Goal: Use online tool/utility: Utilize a website feature to perform a specific function

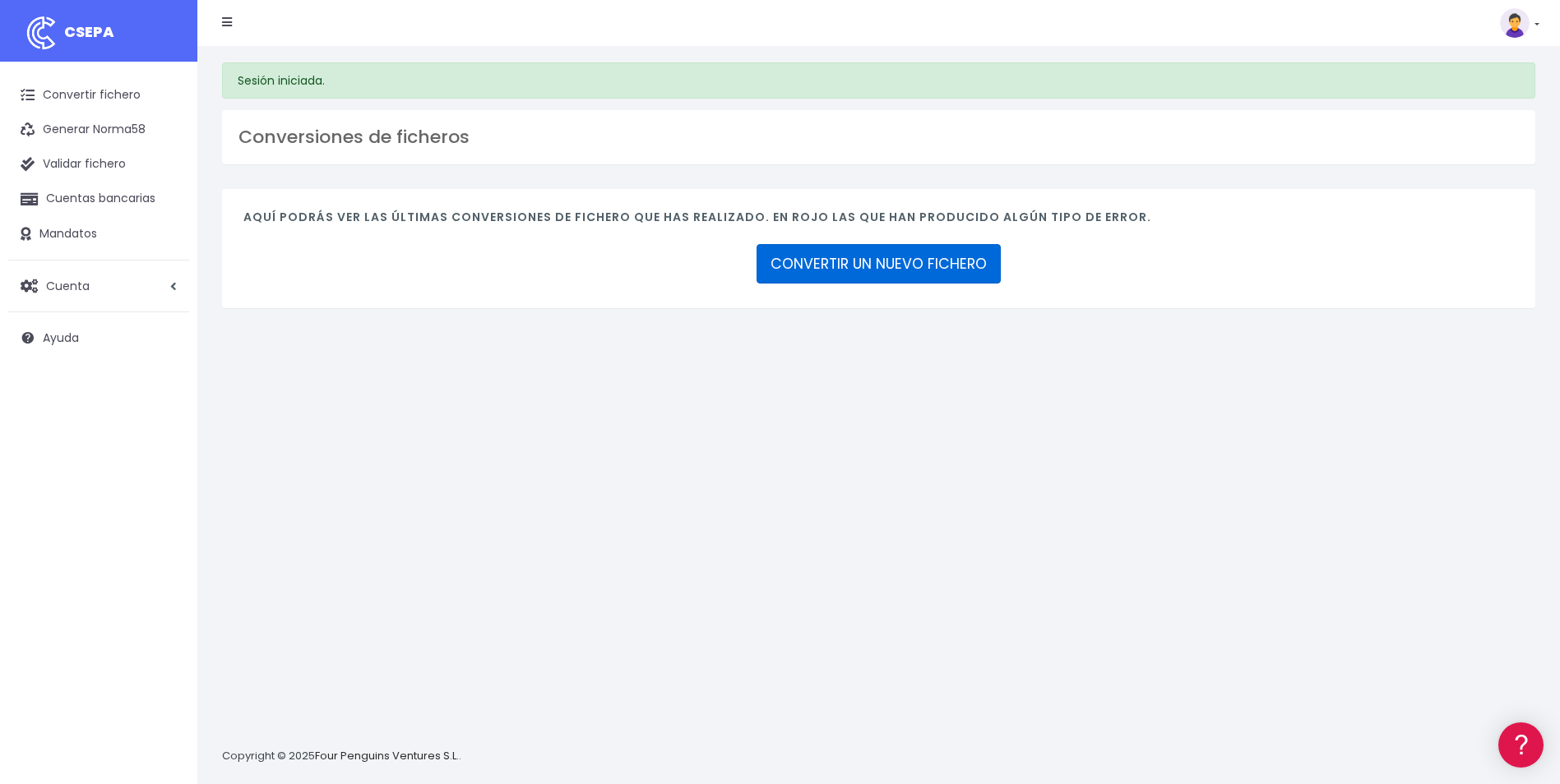
click at [902, 267] on link "CONVERTIR UN NUEVO FICHERO" at bounding box center [878, 264] width 244 height 40
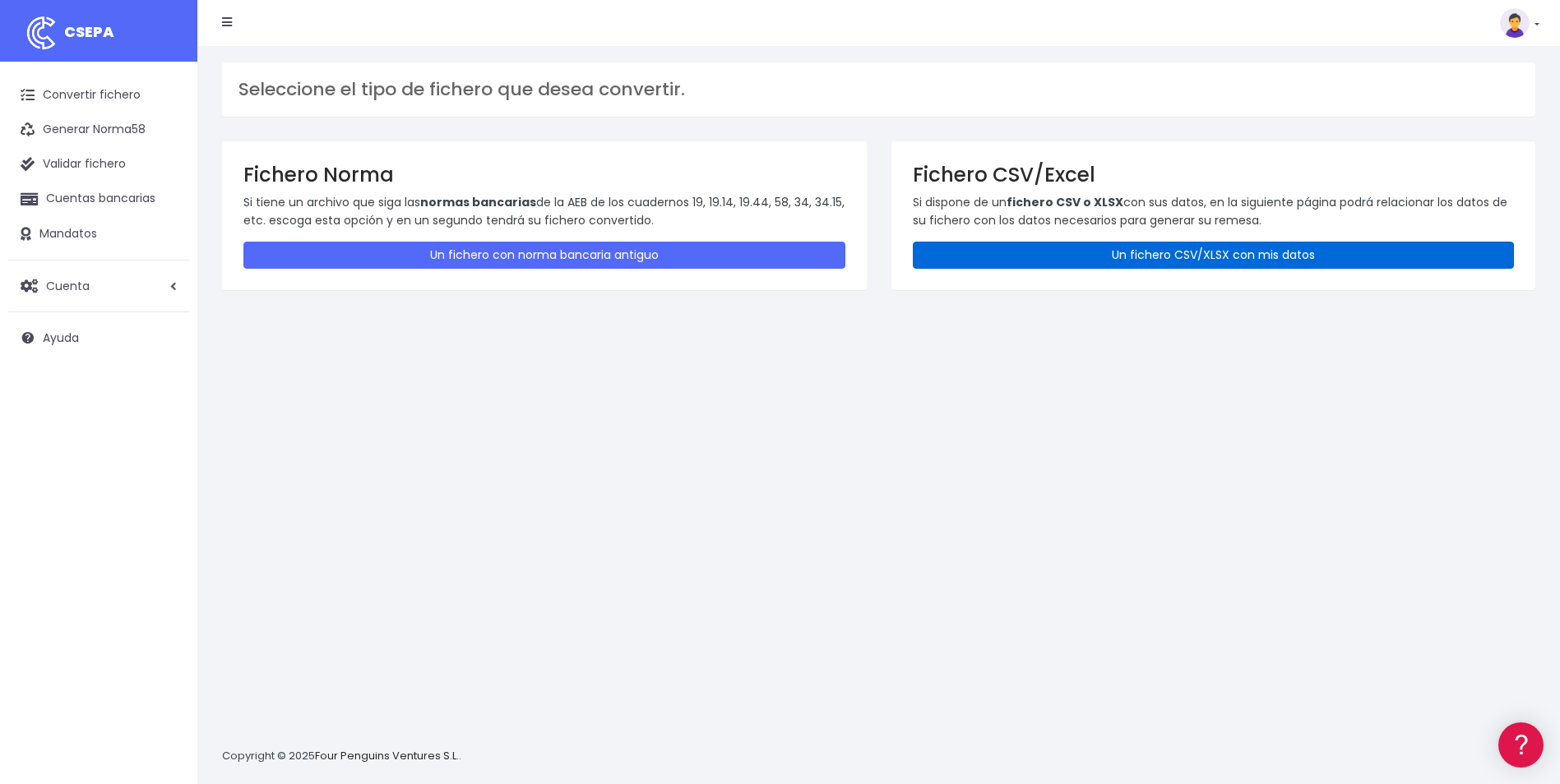
click at [1065, 263] on link "Un fichero CSV/XLSX con mis datos" at bounding box center [1213, 255] width 602 height 27
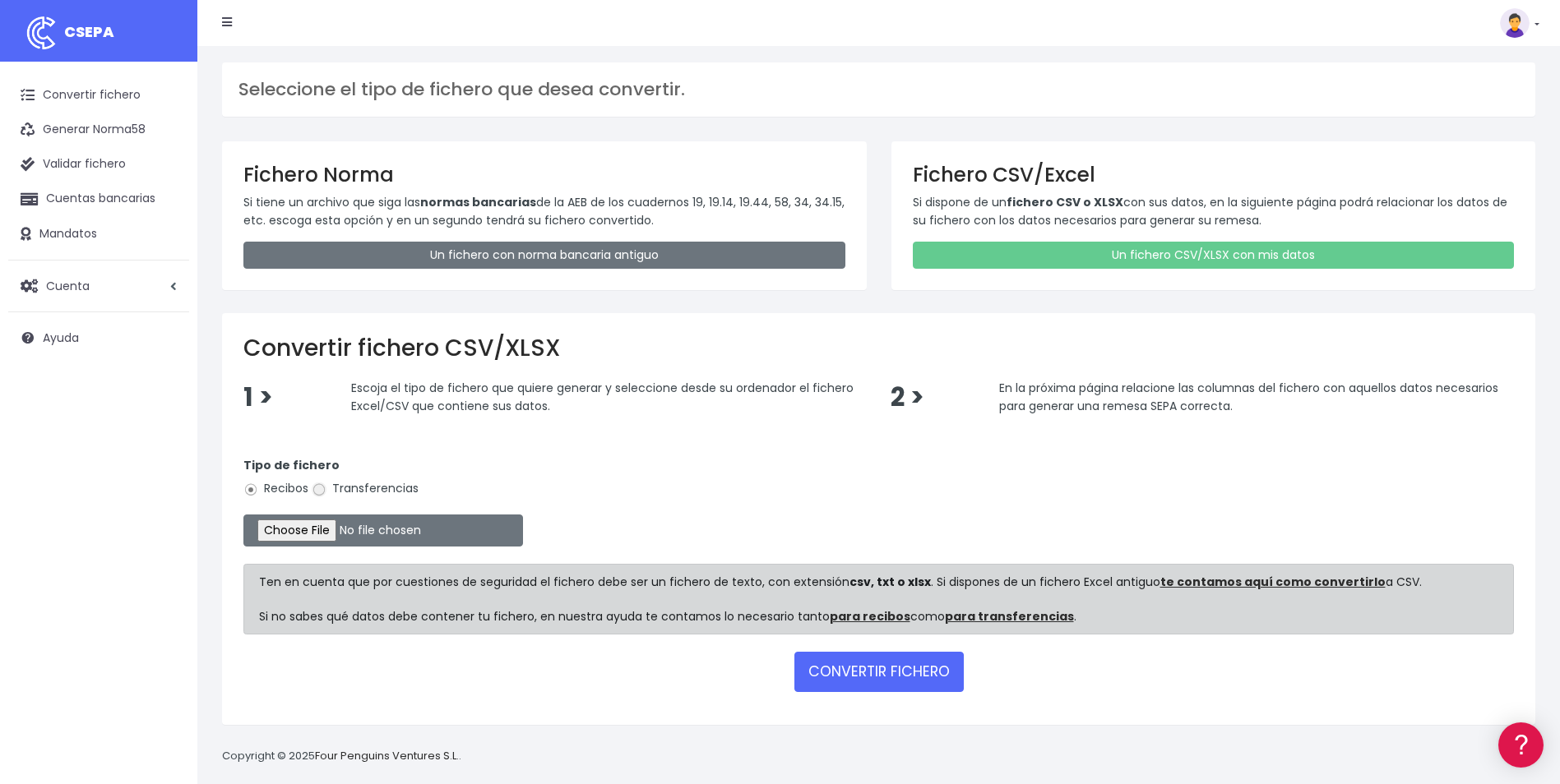
click at [324, 493] on input "Transferencias" at bounding box center [318, 489] width 15 height 15
radio input "true"
click at [331, 529] on input "file" at bounding box center [383, 530] width 279 height 32
type input "C:\fakepath\Copia de ALICANTE_NOMINA_RUIZNEREA.csv"
click at [867, 678] on button "CONVERTIR FICHERO" at bounding box center [878, 672] width 170 height 40
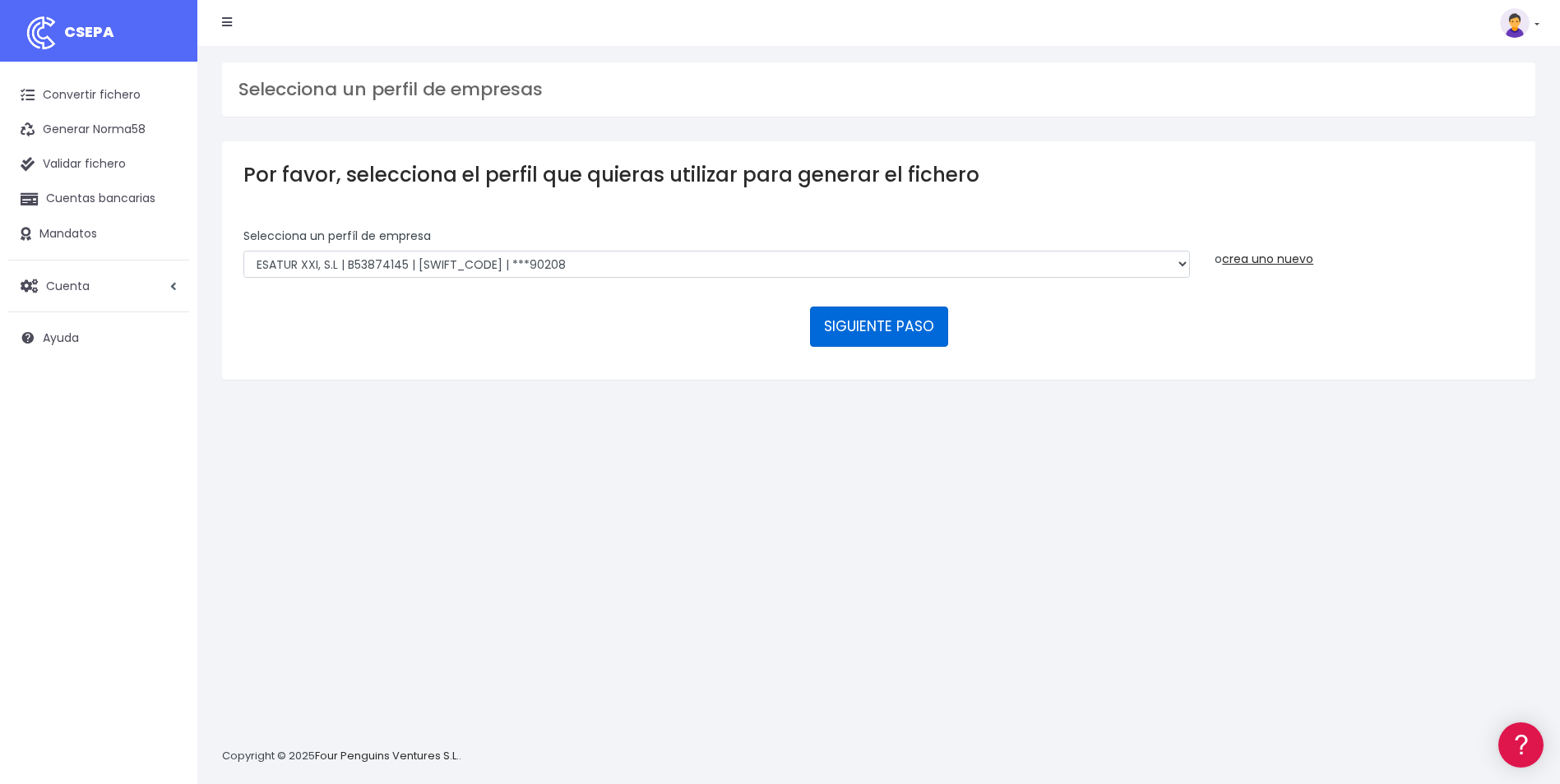
click at [912, 329] on button "SIGUIENTE PASO" at bounding box center [878, 326] width 138 height 40
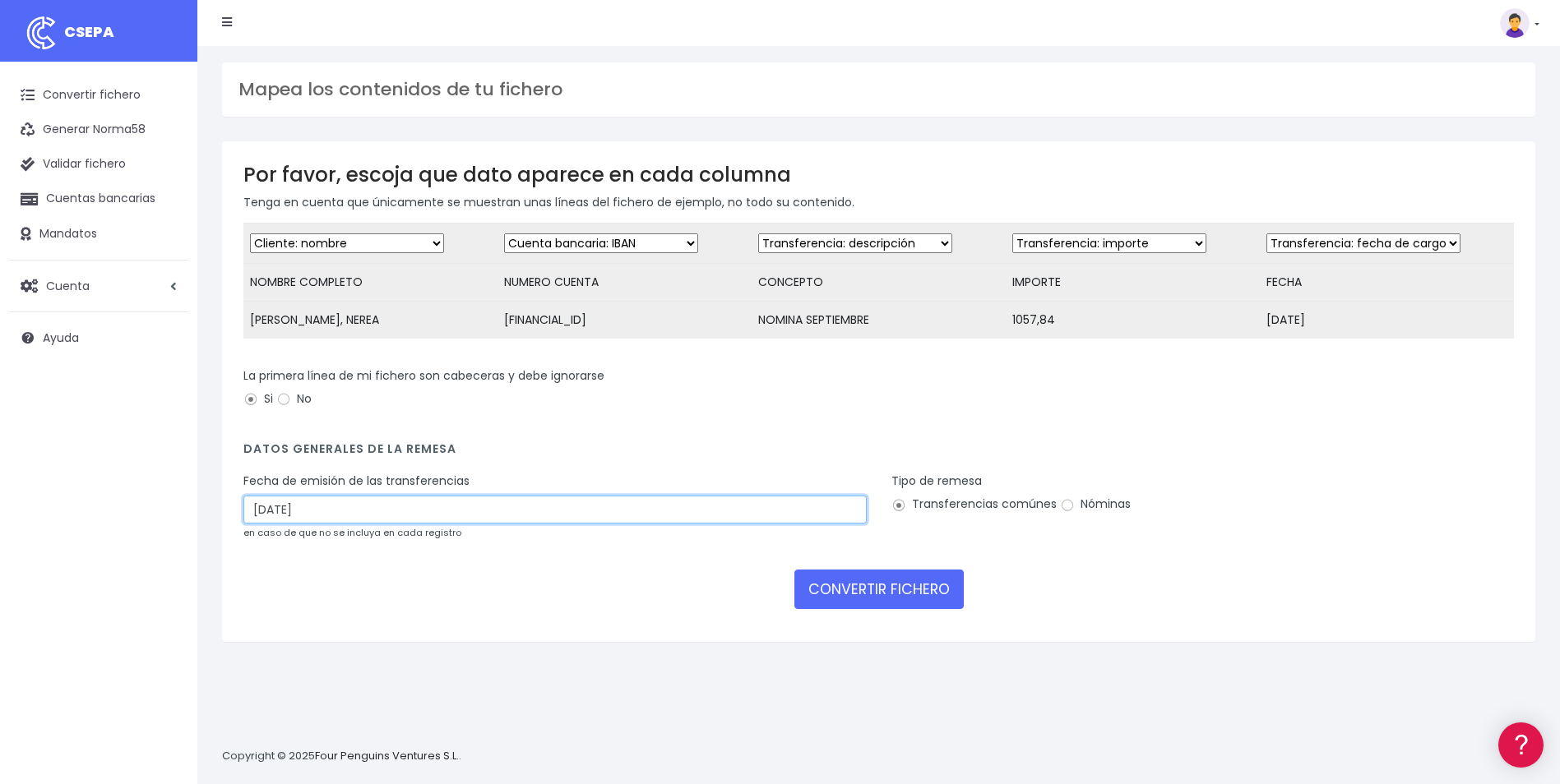
click at [463, 523] on input "03/10/2025" at bounding box center [555, 509] width 623 height 28
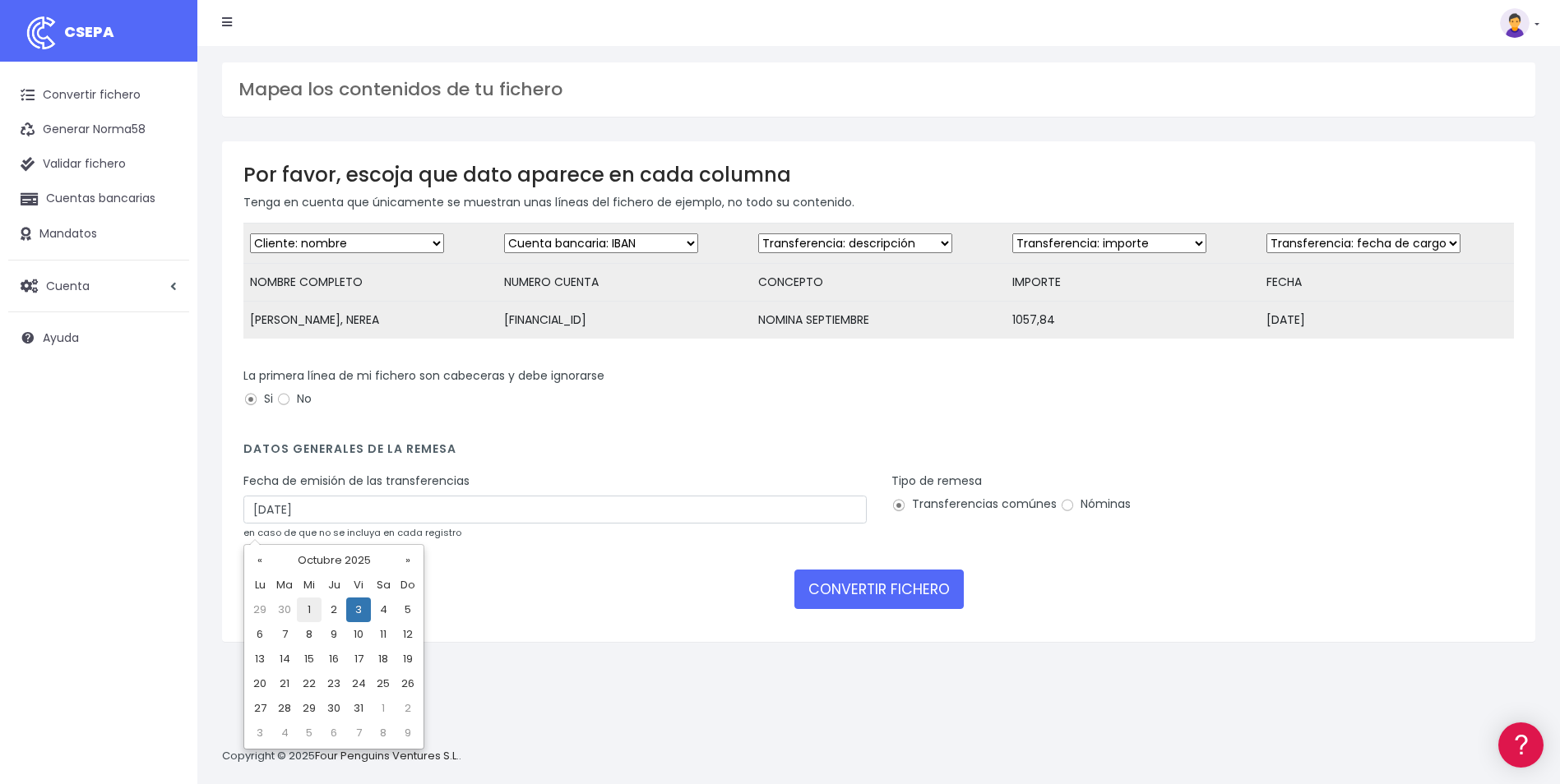
click at [312, 607] on td "1" at bounding box center [308, 610] width 24 height 24
type input "01/10/2025"
click at [1064, 513] on input "Nóminas" at bounding box center [1067, 505] width 15 height 15
radio input "true"
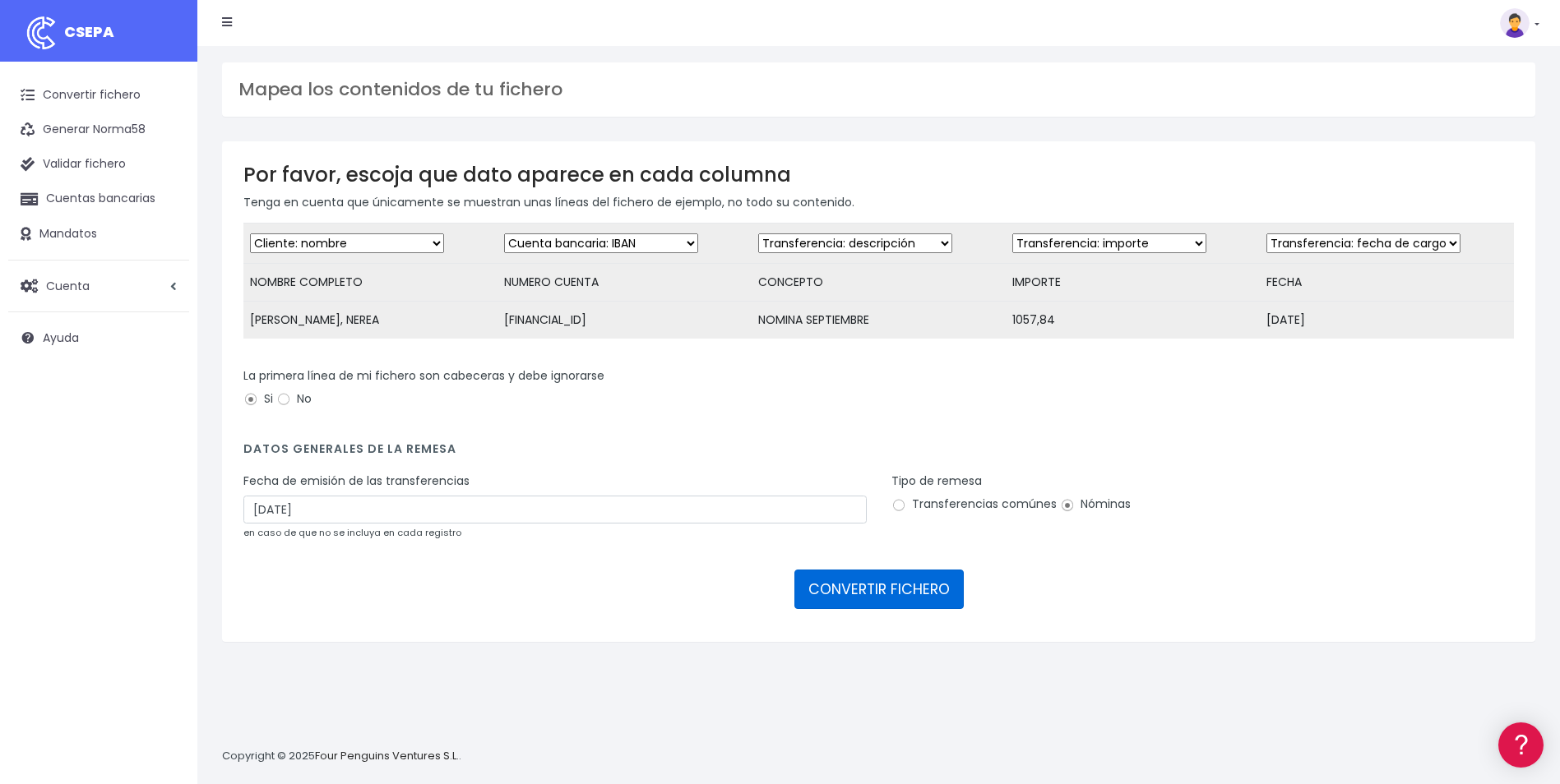
click at [918, 586] on button "CONVERTIR FICHERO" at bounding box center [878, 589] width 170 height 40
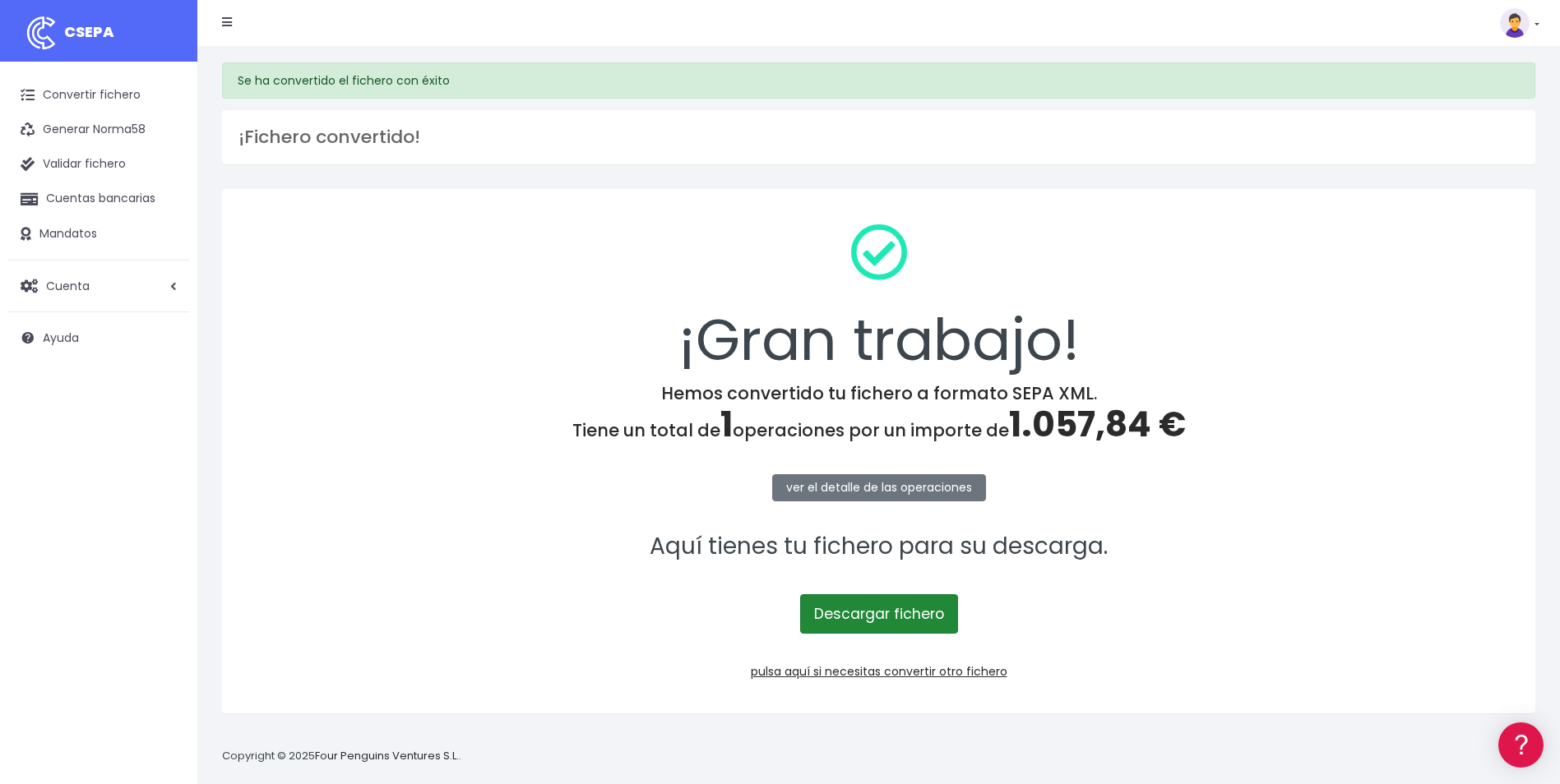
click at [863, 614] on link "Descargar fichero" at bounding box center [878, 613] width 158 height 40
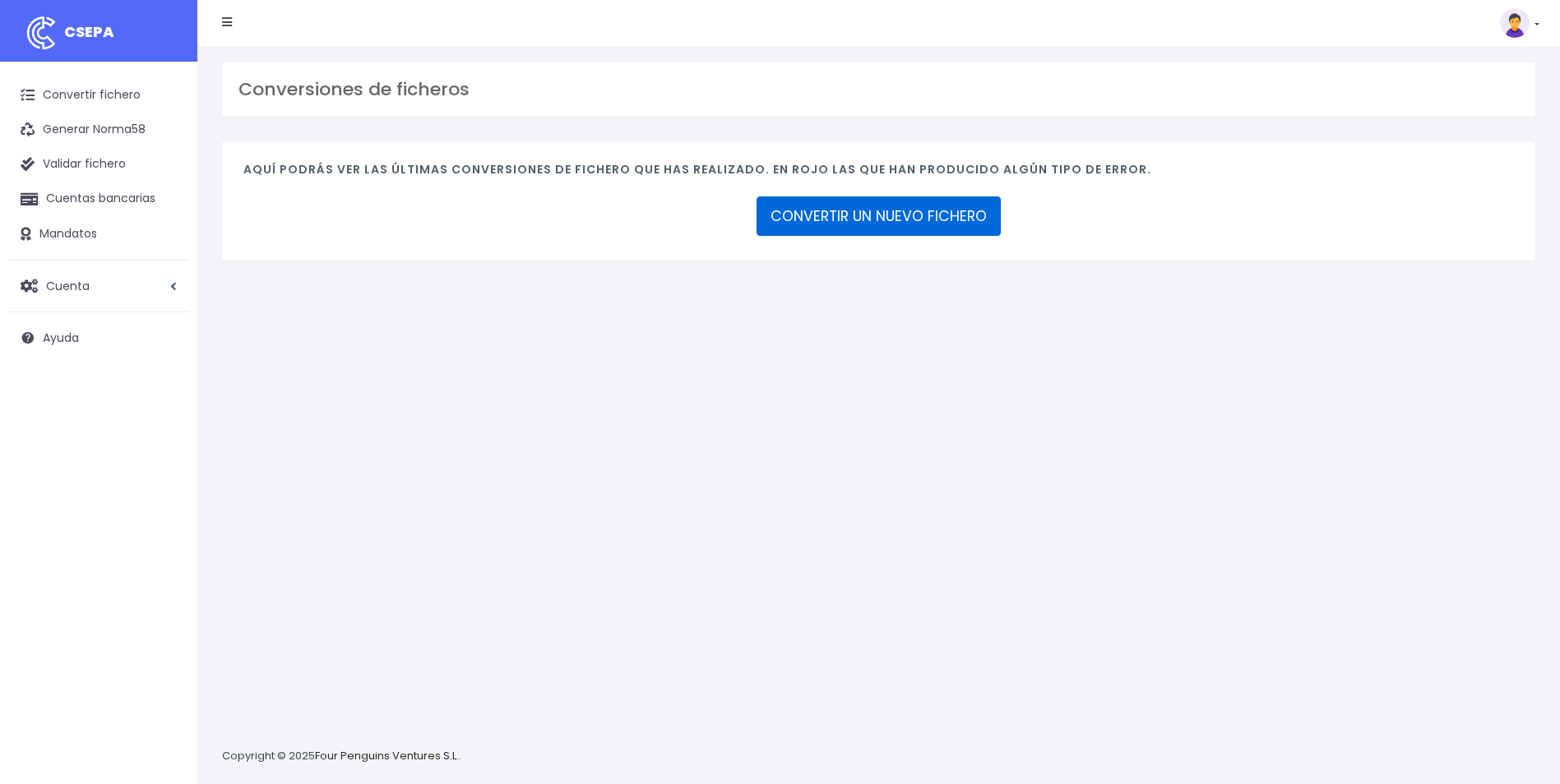
click at [972, 204] on link "CONVERTIR UN NUEVO FICHERO" at bounding box center [878, 216] width 244 height 40
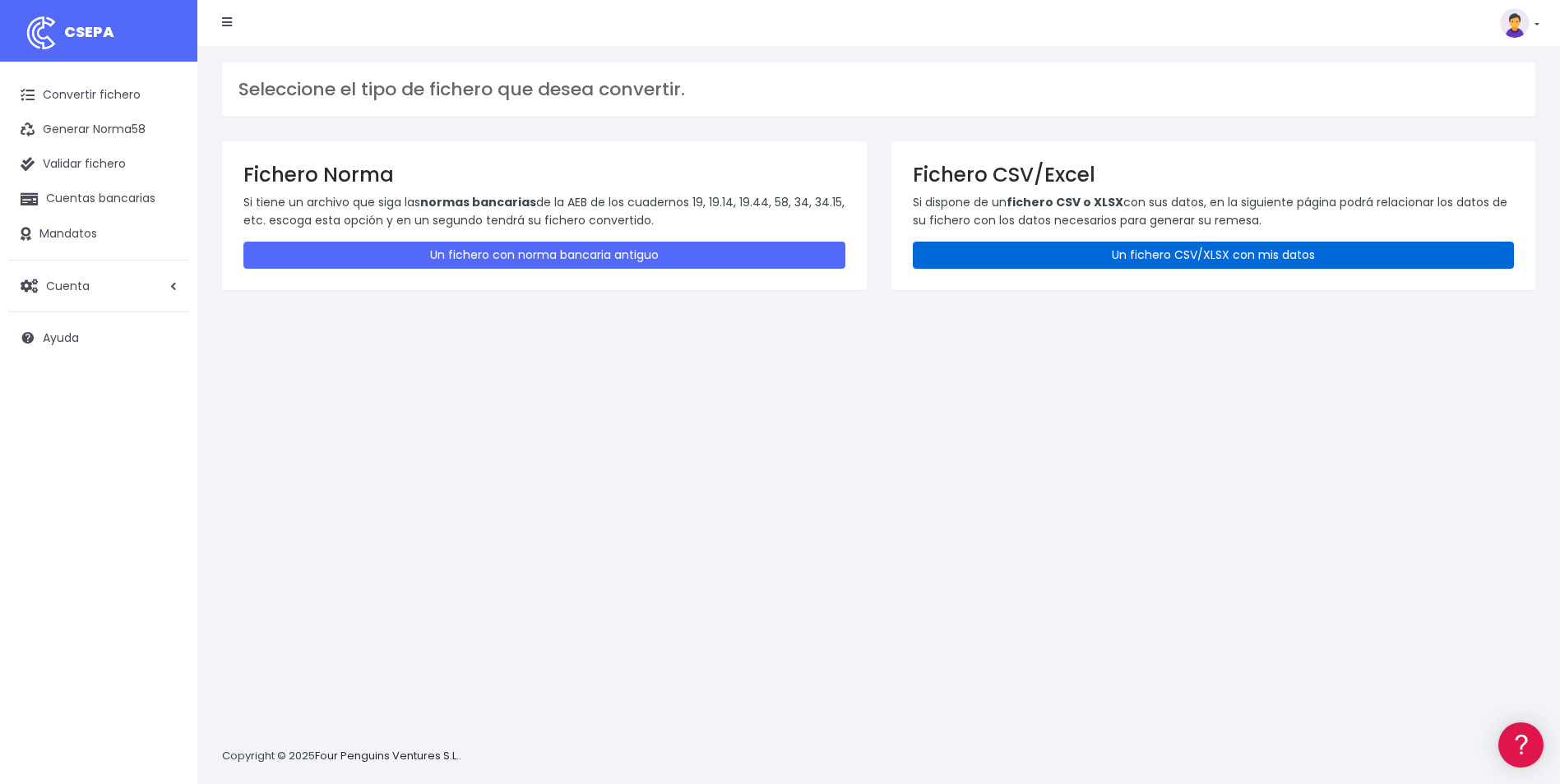
click at [1147, 255] on link "Un fichero CSV/XLSX con mis datos" at bounding box center [1213, 255] width 602 height 27
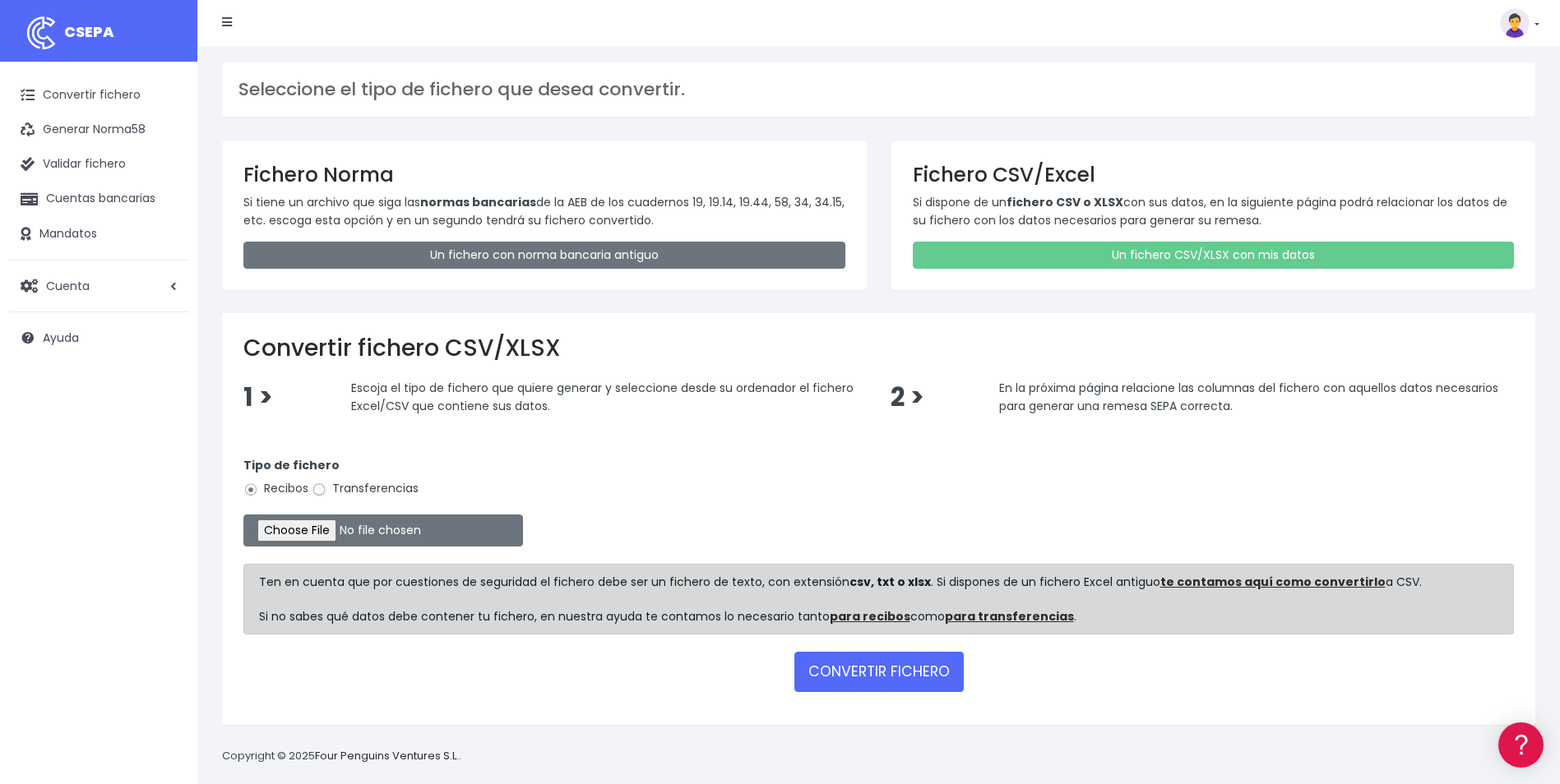
click at [319, 489] on input "Transferencias" at bounding box center [318, 489] width 15 height 15
radio input "true"
click at [302, 532] on input "file" at bounding box center [383, 530] width 279 height 32
type input "C:\fakepath\Copia de Remesa nomina sept y finiquitos 01 10 2025.csv"
click at [899, 661] on button "CONVERTIR FICHERO" at bounding box center [878, 672] width 170 height 40
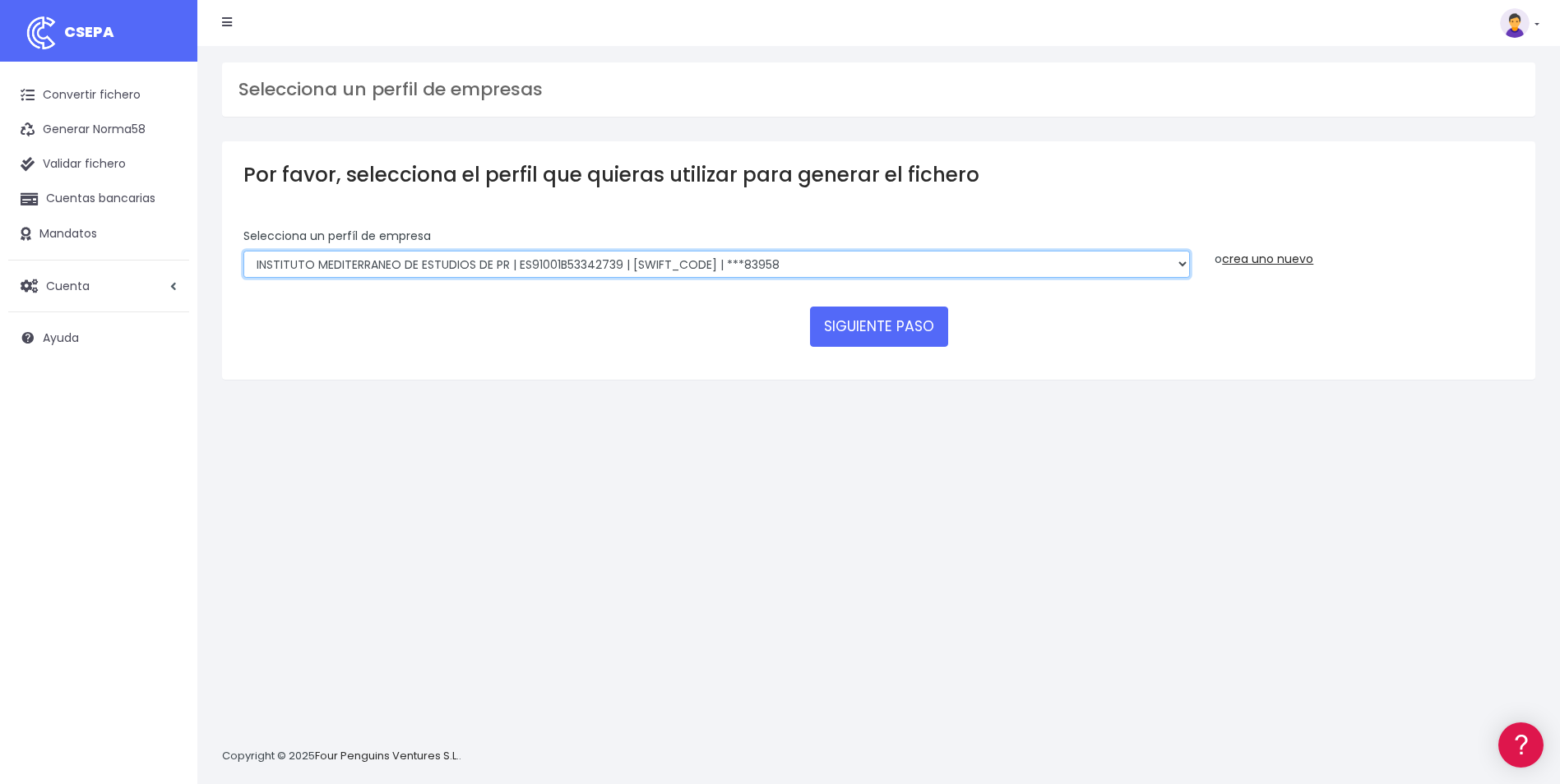
click at [1101, 261] on select "INSTITUTO MEDITERRANEO DE ESTUDIOS DE PR | ES91001B53342739 | [SWIFT_CODE] | **…" at bounding box center [716, 265] width 946 height 28
select select "1201"
click at [243, 251] on select "INSTITUTO MEDITERRANEO DE ESTUDIOS DE PR | ES91001B53342739 | [SWIFT_CODE] | **…" at bounding box center [716, 265] width 946 height 28
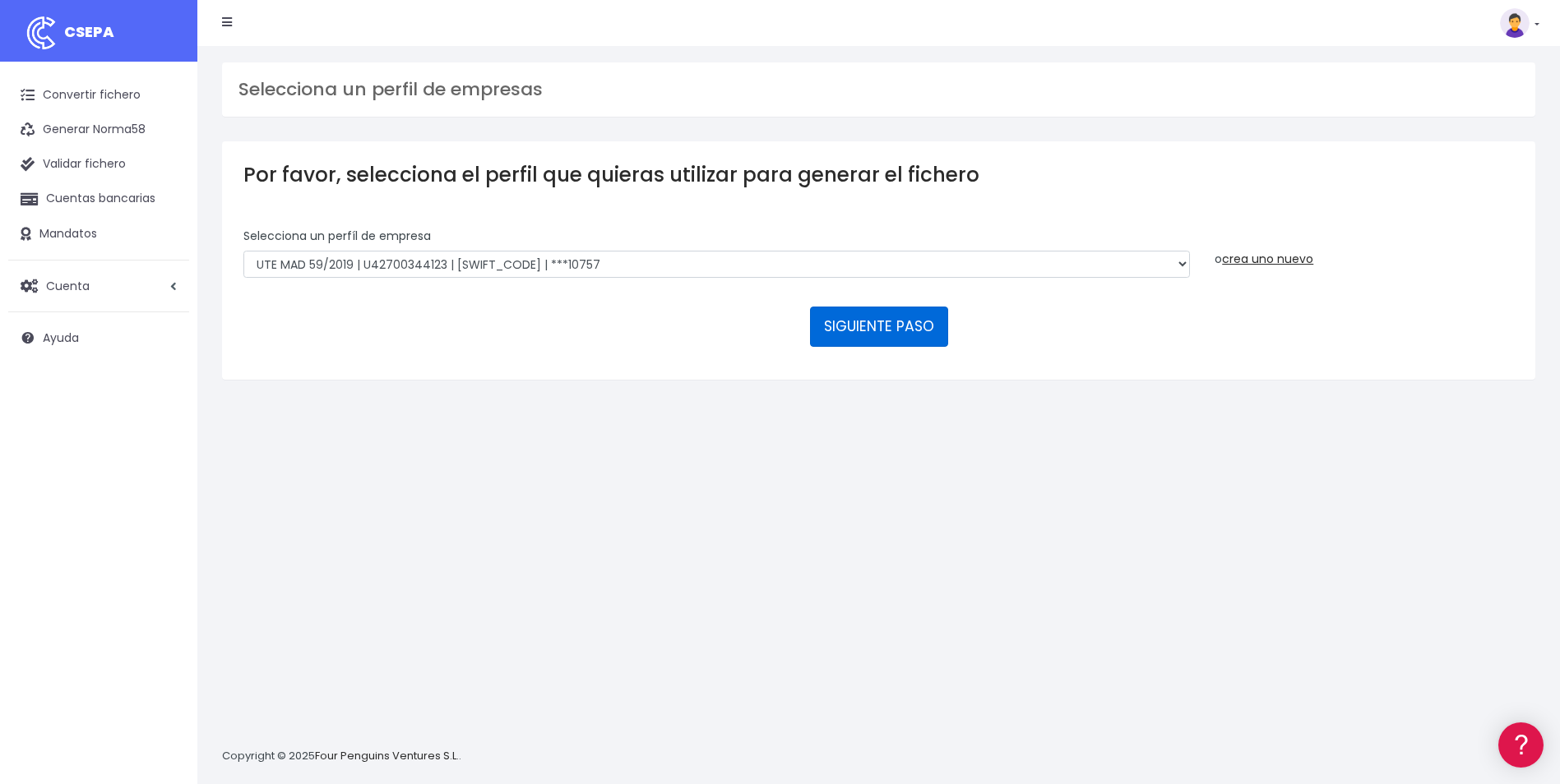
click at [934, 310] on button "SIGUIENTE PASO" at bounding box center [878, 326] width 138 height 40
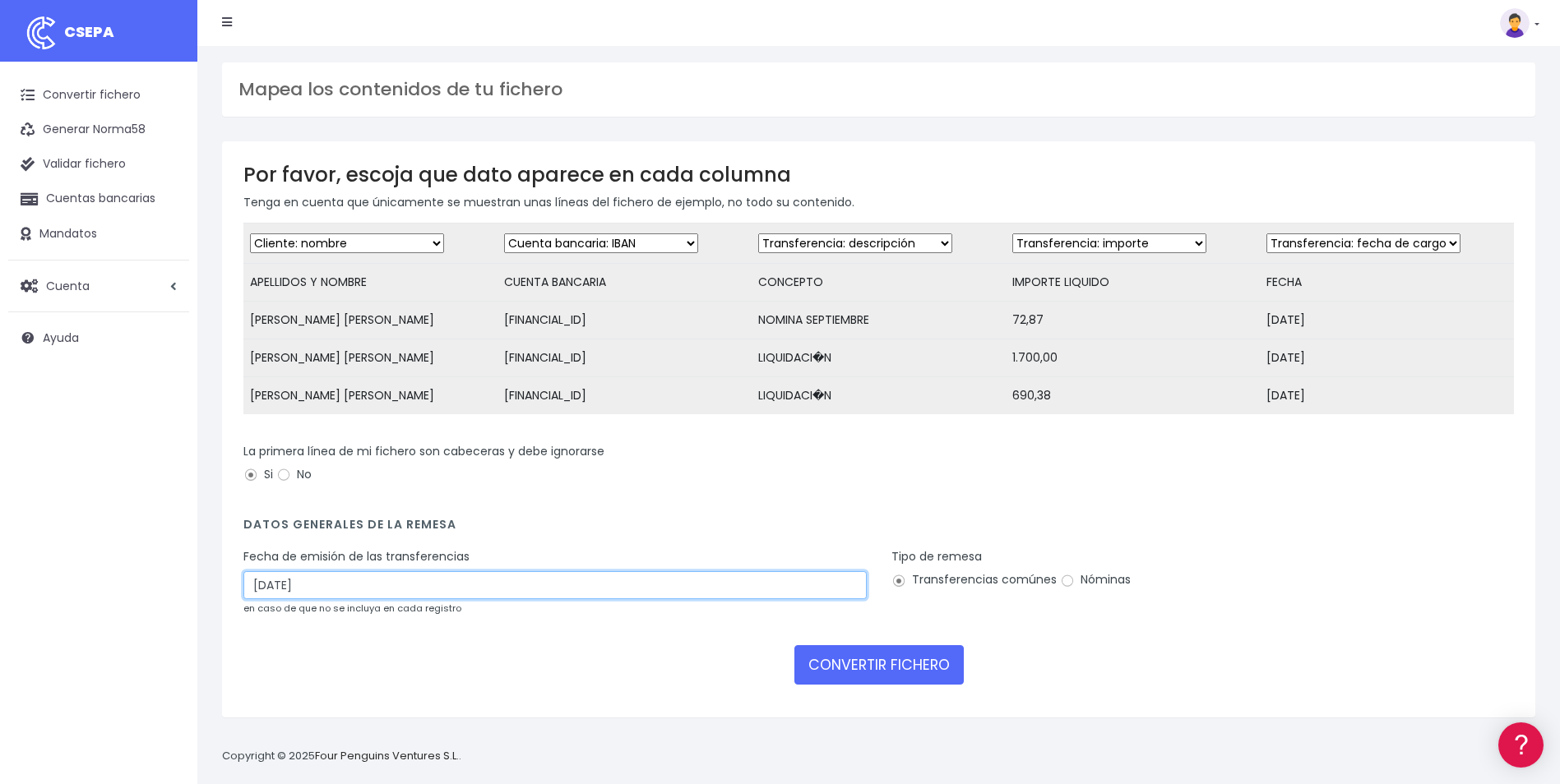
click at [413, 599] on input "[DATE]" at bounding box center [555, 584] width 623 height 28
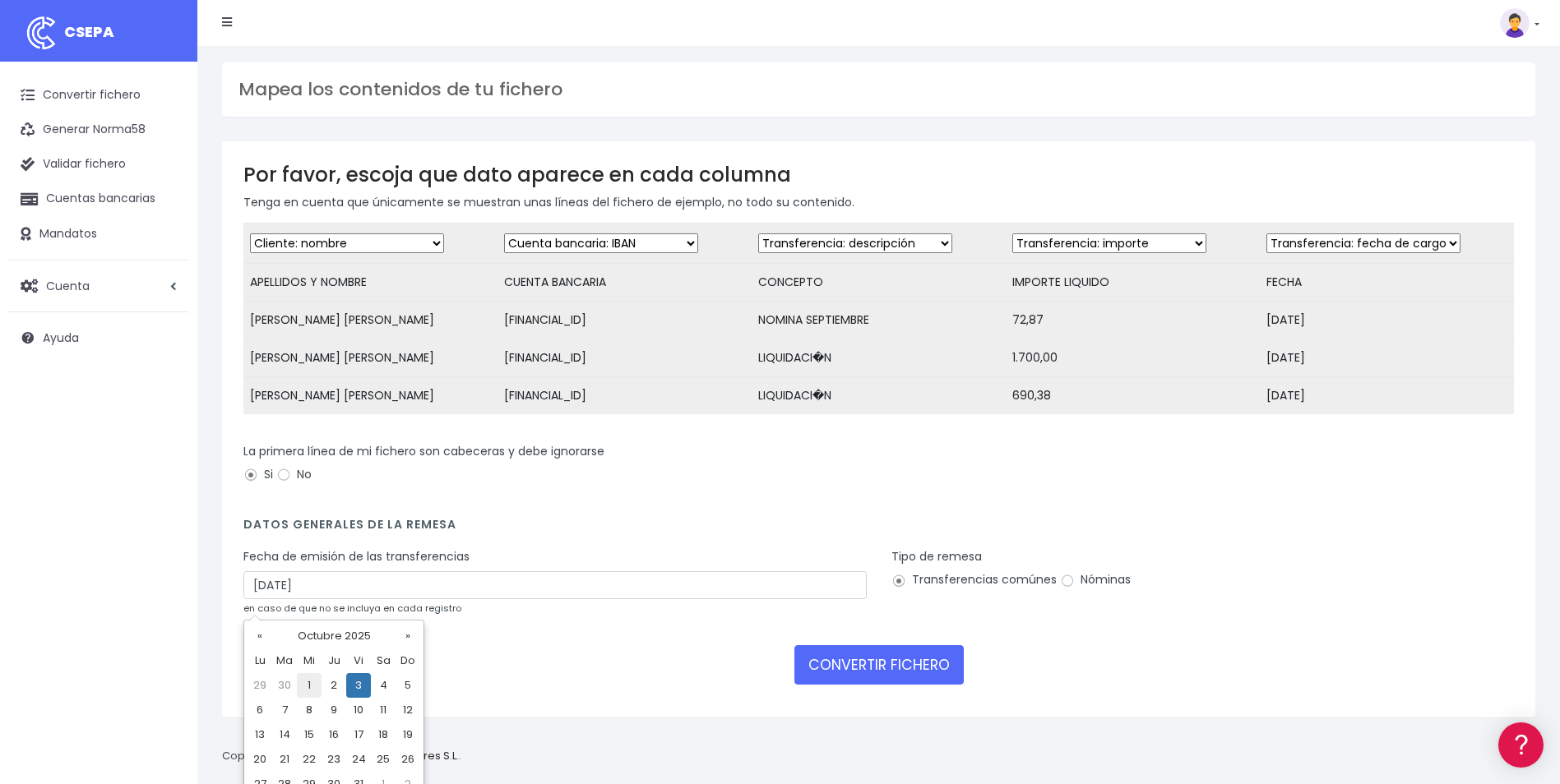
click at [309, 692] on td "1" at bounding box center [308, 685] width 24 height 24
type input "[DATE]"
click at [1065, 588] on input "Nóminas" at bounding box center [1067, 580] width 15 height 15
radio input "true"
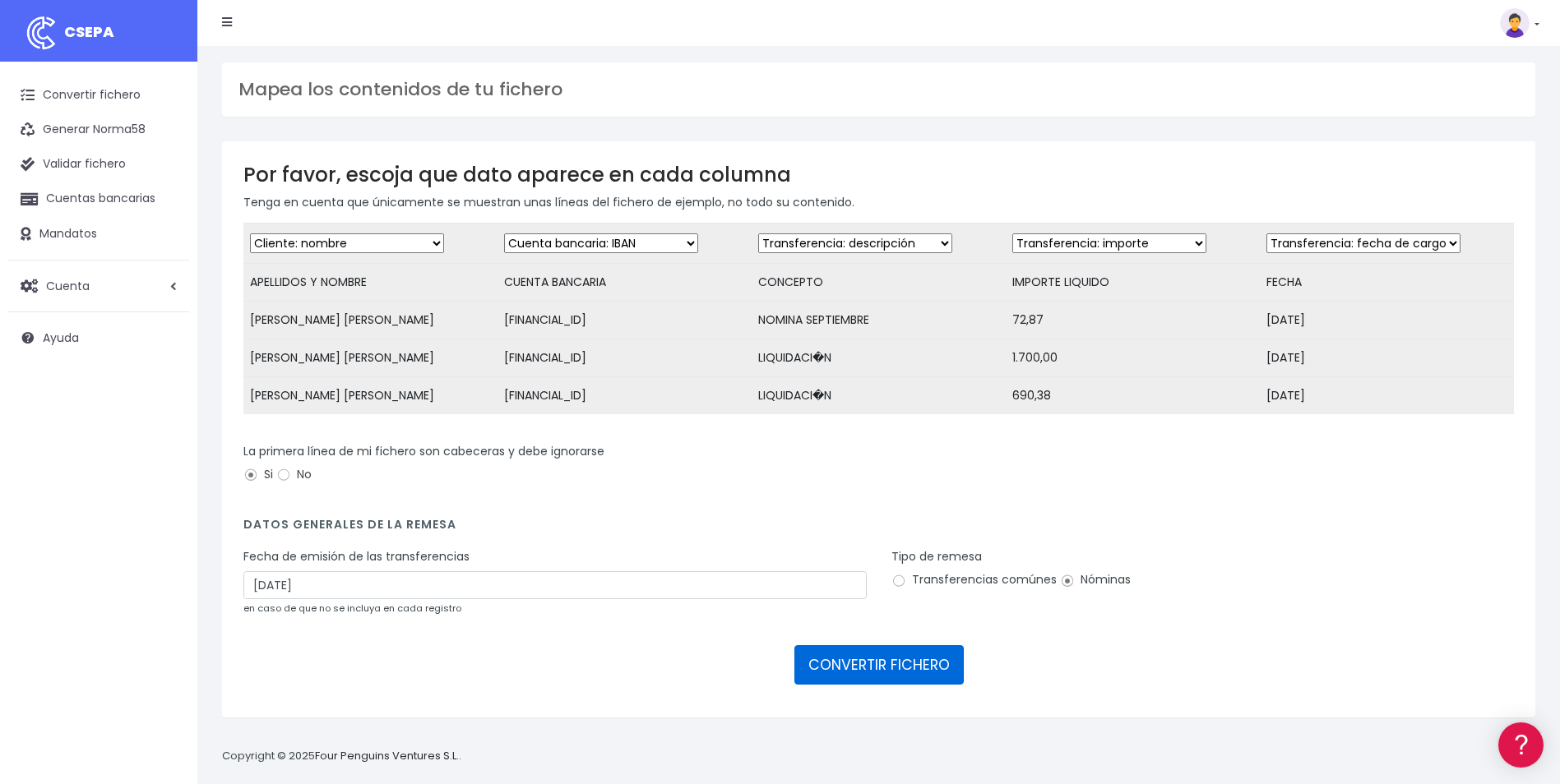
click at [919, 685] on button "CONVERTIR FICHERO" at bounding box center [878, 665] width 170 height 40
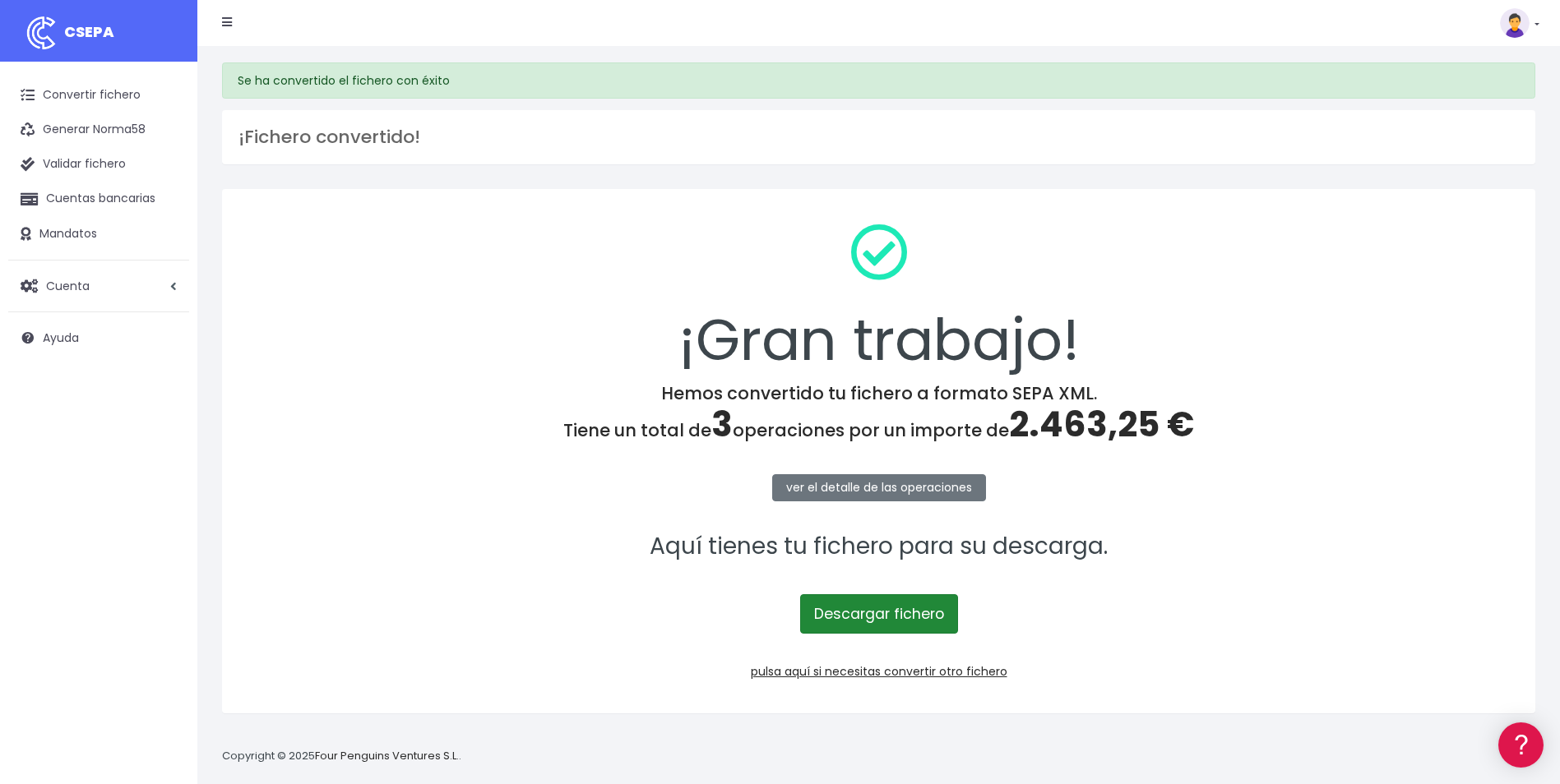
click at [903, 607] on link "Descargar fichero" at bounding box center [878, 613] width 158 height 40
